Goal: Communication & Community: Answer question/provide support

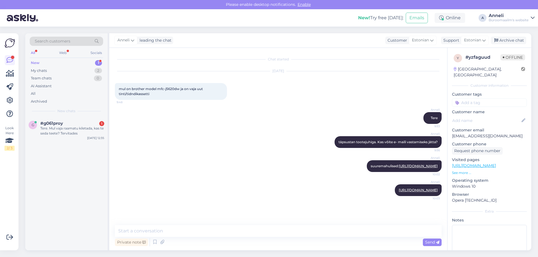
click at [74, 124] on div "#g061proy 1" at bounding box center [72, 123] width 64 height 5
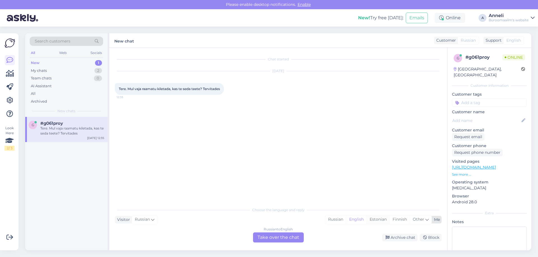
click at [374, 220] on div "Estonian" at bounding box center [377, 220] width 23 height 8
click at [283, 236] on div "Russian to Estonian Take over the chat" at bounding box center [278, 238] width 51 height 10
click at [271, 236] on div "Russian to Estonian Take over the chat" at bounding box center [278, 238] width 51 height 10
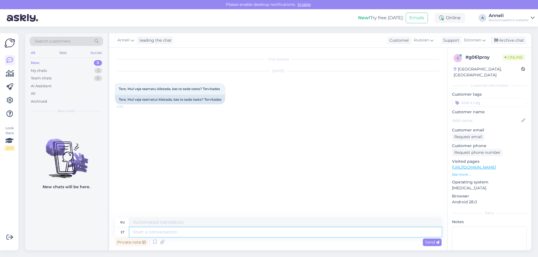
click at [241, 231] on textarea at bounding box center [285, 233] width 312 height 10
type textarea "Tere"
type textarea "Привет"
type textarea "Tere,"
type textarea "Привет,"
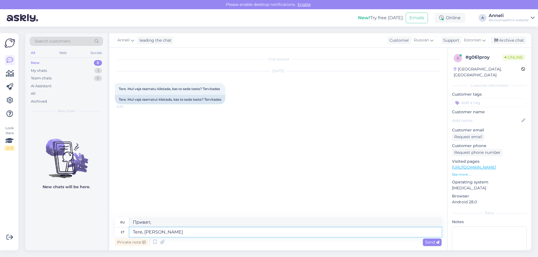
type textarea "Tere, kli"
type textarea "Привет, кли"
type textarea "Tere, kliletamise"
type textarea "Привет, кликбейт"
type textarea "Tere, kliletamise teenust"
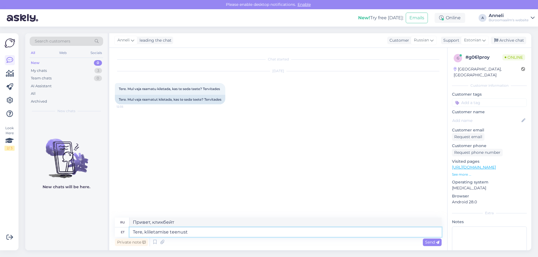
type textarea "Здравствуйте, нажмите сервис"
type textarea "Tere, kliletamise teenust me ei"
type textarea "Здравствуйте, мы предлагаем услуги кликера."
type textarea "Tere, kliletamise teenust me ei"
type textarea "Здравствуйте, мы не предлагаем услуги кликера."
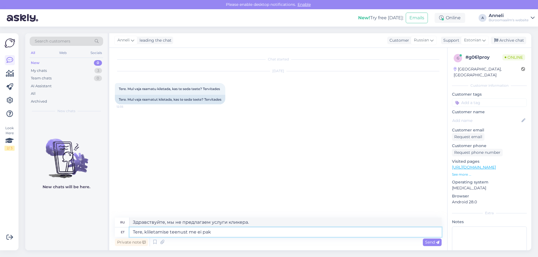
type textarea "Tere, kliletamise teenust me ei paku"
type textarea "Здравствуйте, мы не предлагаем услугу клика."
click at [148, 232] on textarea "Tere, kliletamise teenust me ei paku" at bounding box center [285, 233] width 312 height 10
type textarea "Tere, kiletamise teenust me ei paku"
type textarea "Здравствуйте, мы не предлагаем услуги упаковки."
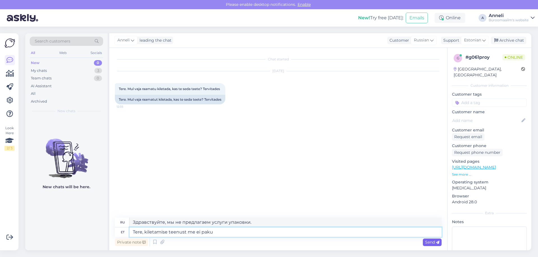
type textarea "Tere, kiletamise teenust me ei paku"
click at [427, 242] on span "Send" at bounding box center [432, 242] width 14 height 5
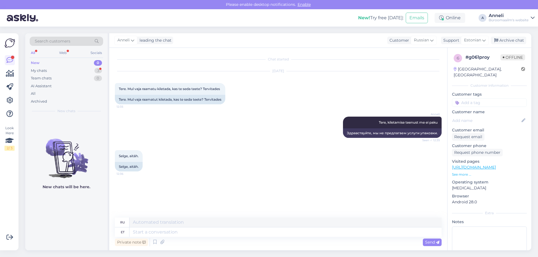
click at [207, 156] on div "Selge, aitäh. 12:36 Selge, [GEOGRAPHIC_DATA]." at bounding box center [278, 161] width 327 height 34
click at [339, 234] on textarea at bounding box center [285, 233] width 312 height 10
type textarea "Palun"
type textarea "Пожалуйста"
type textarea "P"
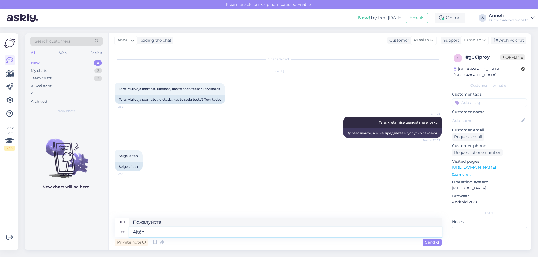
type textarea "Aitäh!"
type textarea "Спасибо!"
type textarea "Aitäh!"
click at [434, 244] on span "Send" at bounding box center [432, 242] width 14 height 5
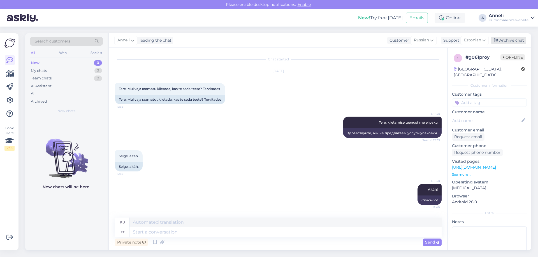
click at [518, 38] on div "Archive chat" at bounding box center [508, 41] width 35 height 8
